Goal: Find specific page/section: Find specific page/section

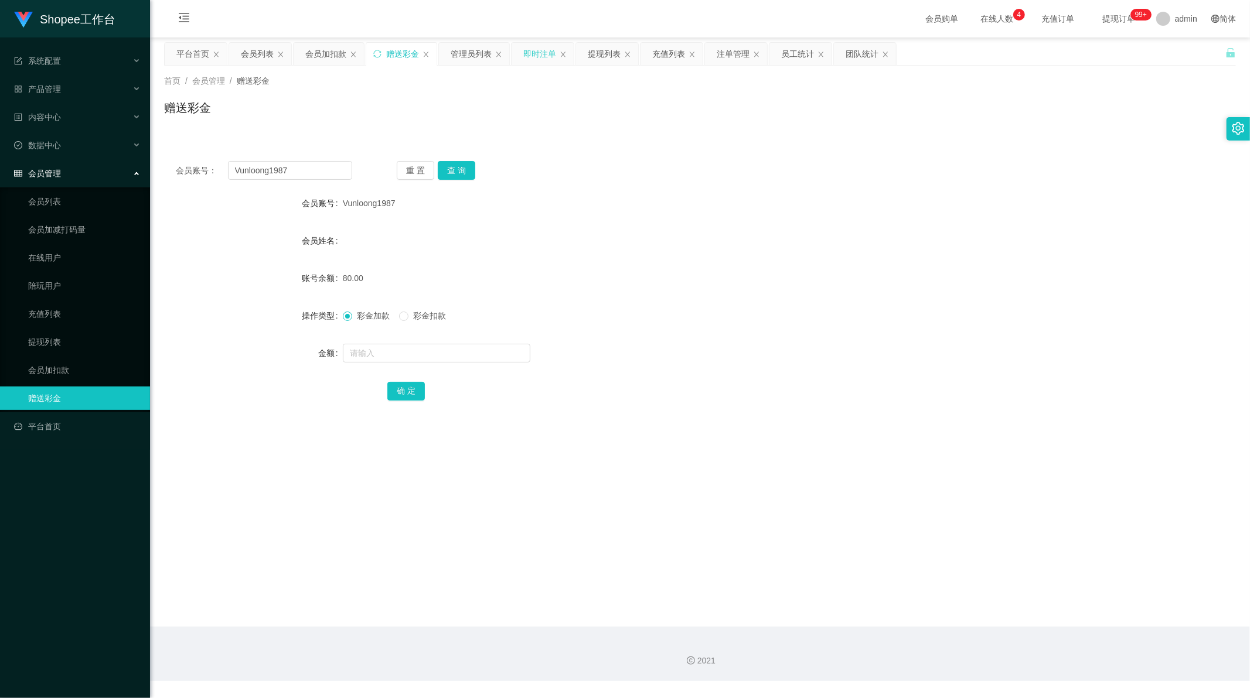
scroll to position [1, 0]
click at [613, 50] on div "提现列表" at bounding box center [604, 54] width 33 height 22
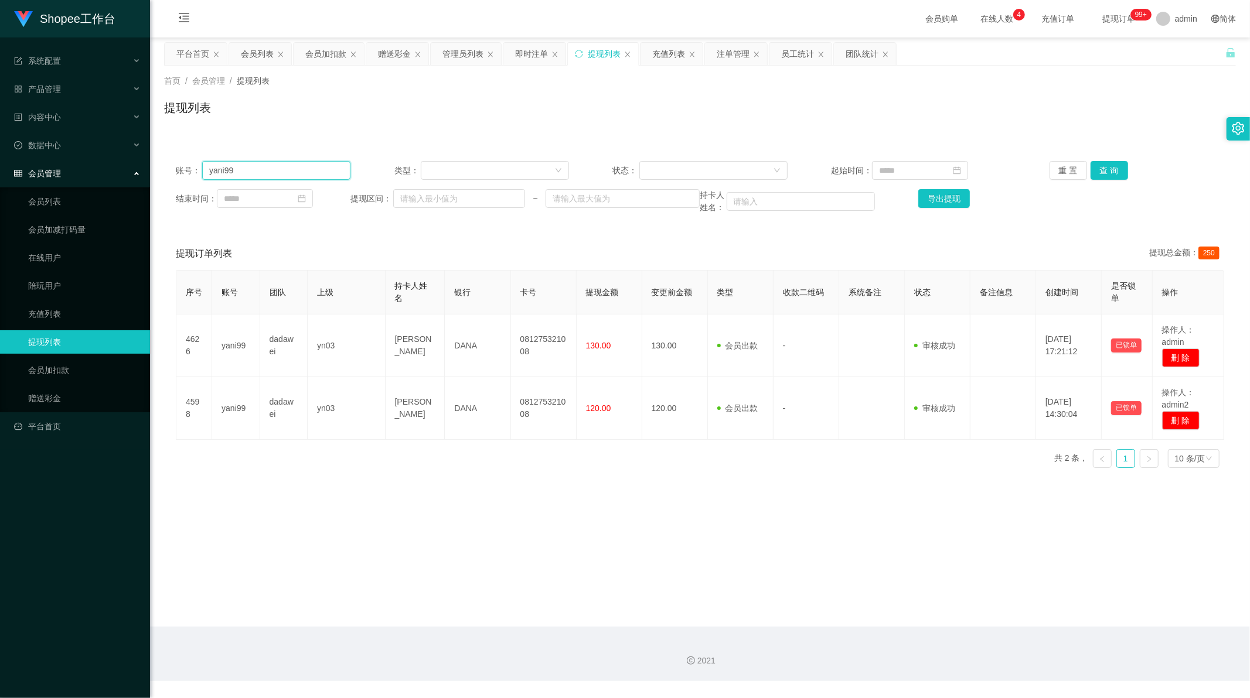
click at [274, 176] on input "yani99" at bounding box center [276, 170] width 148 height 19
paste input "alanang"
type input "alanang"
click at [1099, 175] on button "查 询" at bounding box center [1108, 170] width 37 height 19
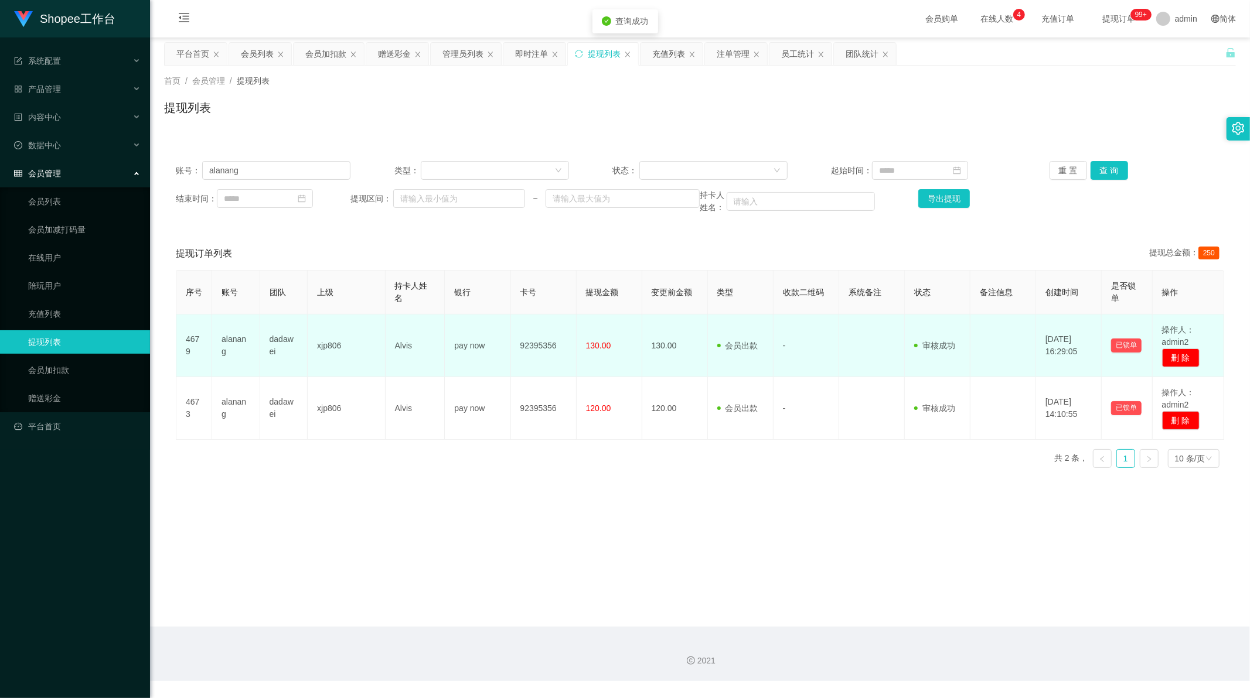
click at [398, 340] on td "Alvis" at bounding box center [416, 346] width 60 height 63
copy td "Alvis"
click at [538, 346] on td "92395356" at bounding box center [544, 346] width 66 height 63
drag, startPoint x: 538, startPoint y: 346, endPoint x: 537, endPoint y: 335, distance: 11.8
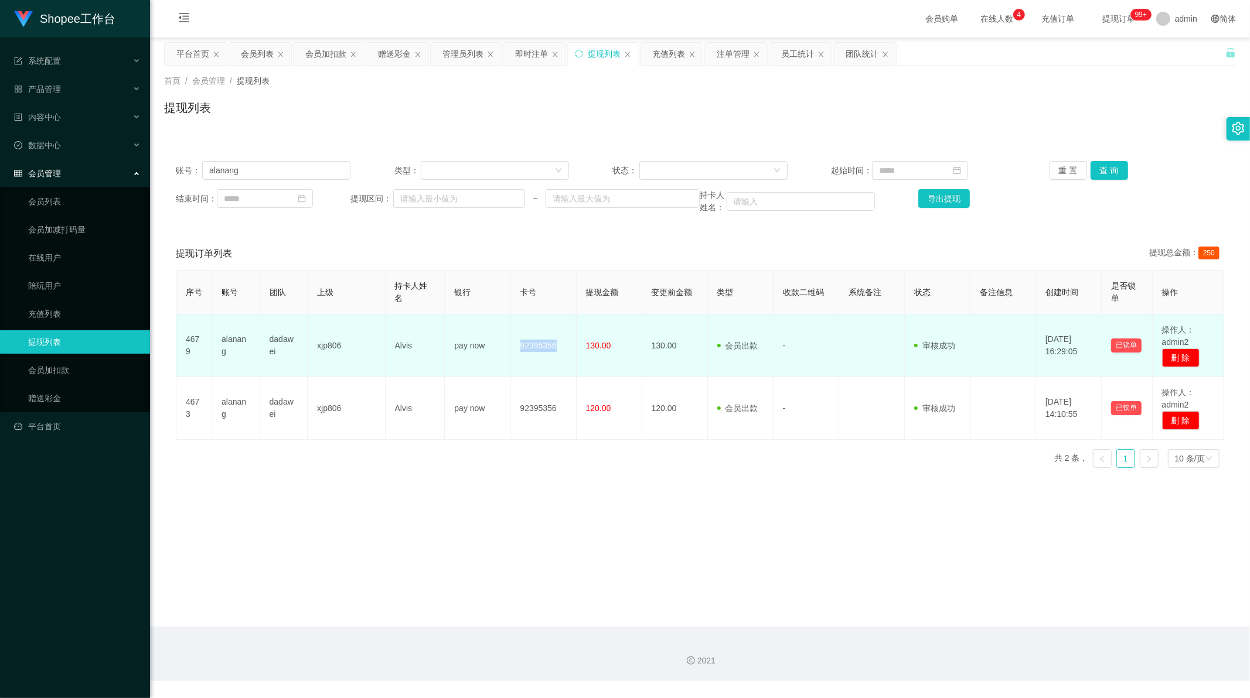
click at [537, 346] on td "92395356" at bounding box center [544, 346] width 66 height 63
copy td "92395356"
